Goal: Task Accomplishment & Management: Manage account settings

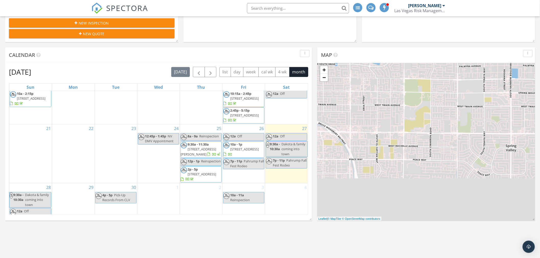
scroll to position [113, 0]
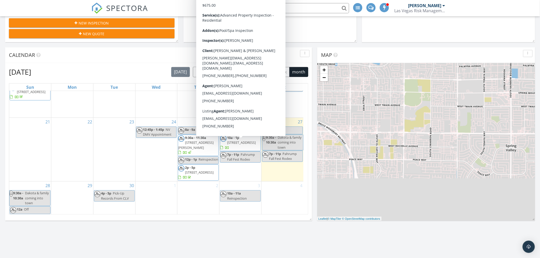
click at [246, 145] on span "10a - 1p 3982 Acapulco Ave, Las Vegas 89121" at bounding box center [240, 142] width 40 height 15
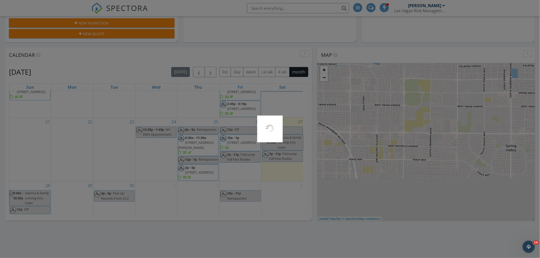
scroll to position [0, 0]
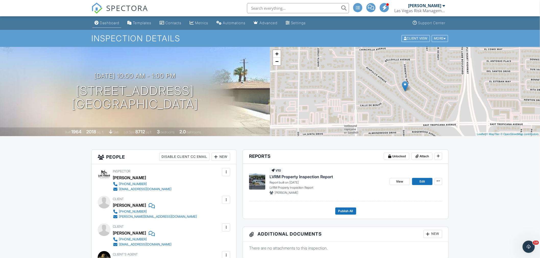
click at [112, 24] on div "Dashboard" at bounding box center [109, 23] width 19 height 4
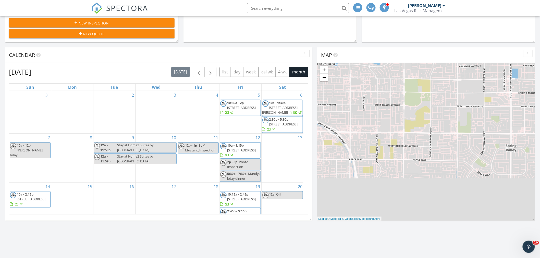
scroll to position [113, 0]
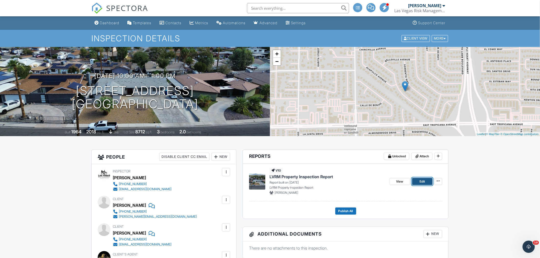
click at [425, 182] on link "Edit" at bounding box center [422, 181] width 20 height 7
